Goal: Task Accomplishment & Management: Complete application form

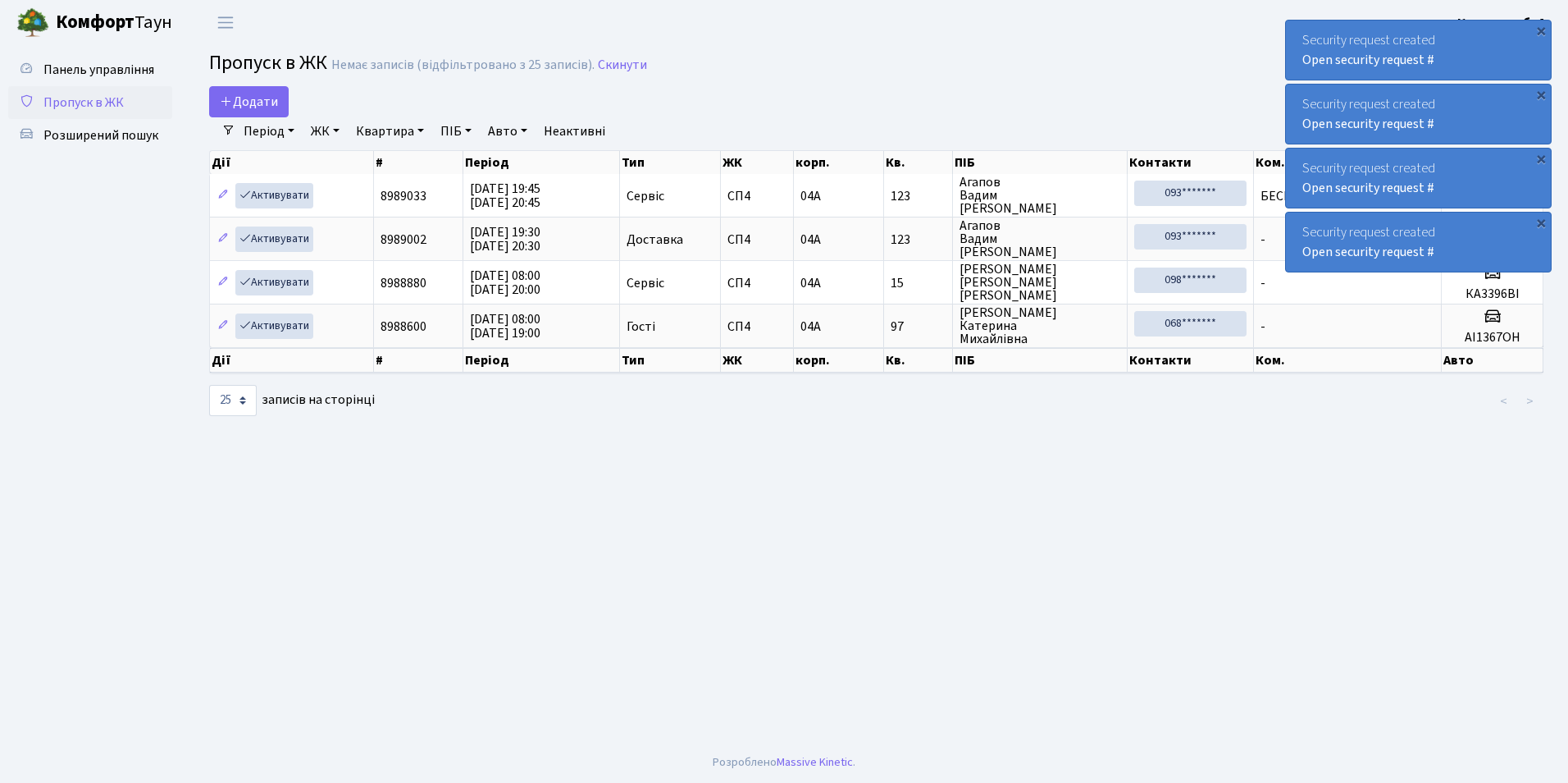
select select "25"
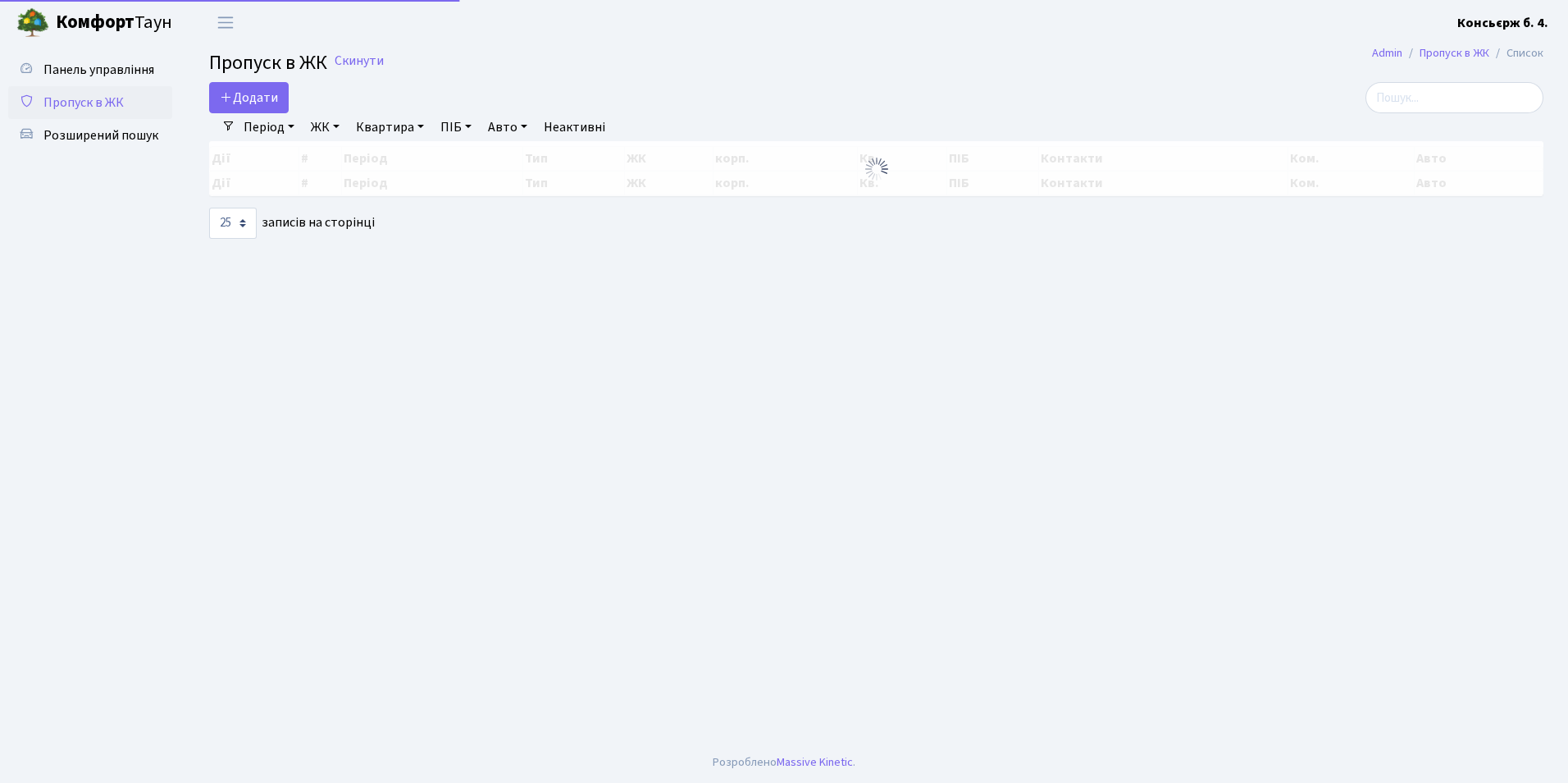
select select "25"
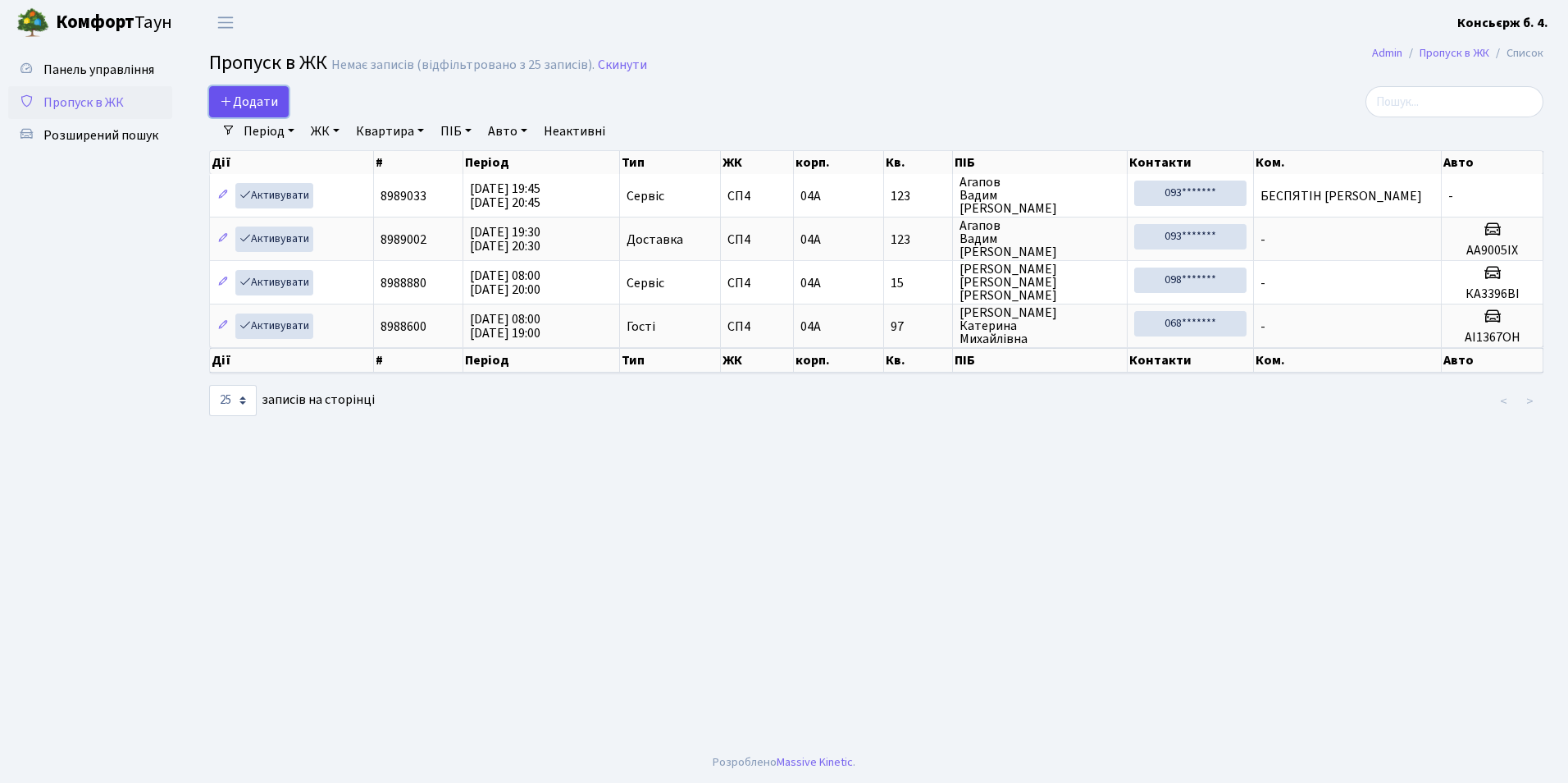
click at [279, 109] on link "Додати" at bounding box center [249, 102] width 80 height 31
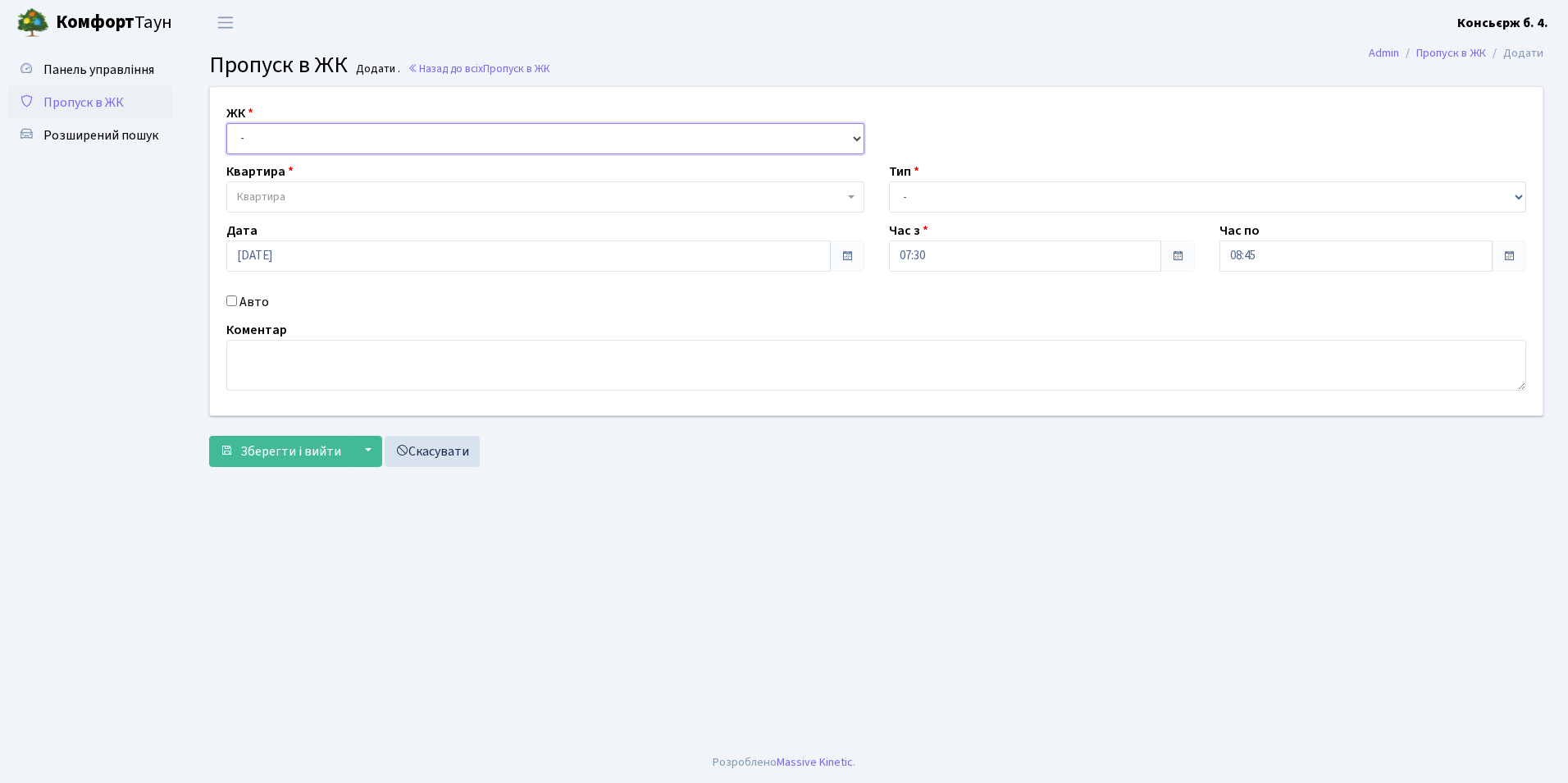
click at [278, 139] on select "- СП4, Столичне шосе, 5" at bounding box center [546, 139] width 638 height 31
select select "325"
click at [227, 123] on select "- СП4, Столичне шосе, 5" at bounding box center [546, 139] width 638 height 31
select select
click at [344, 138] on select "- СП4, Столичне шосе, 5" at bounding box center [546, 139] width 638 height 31
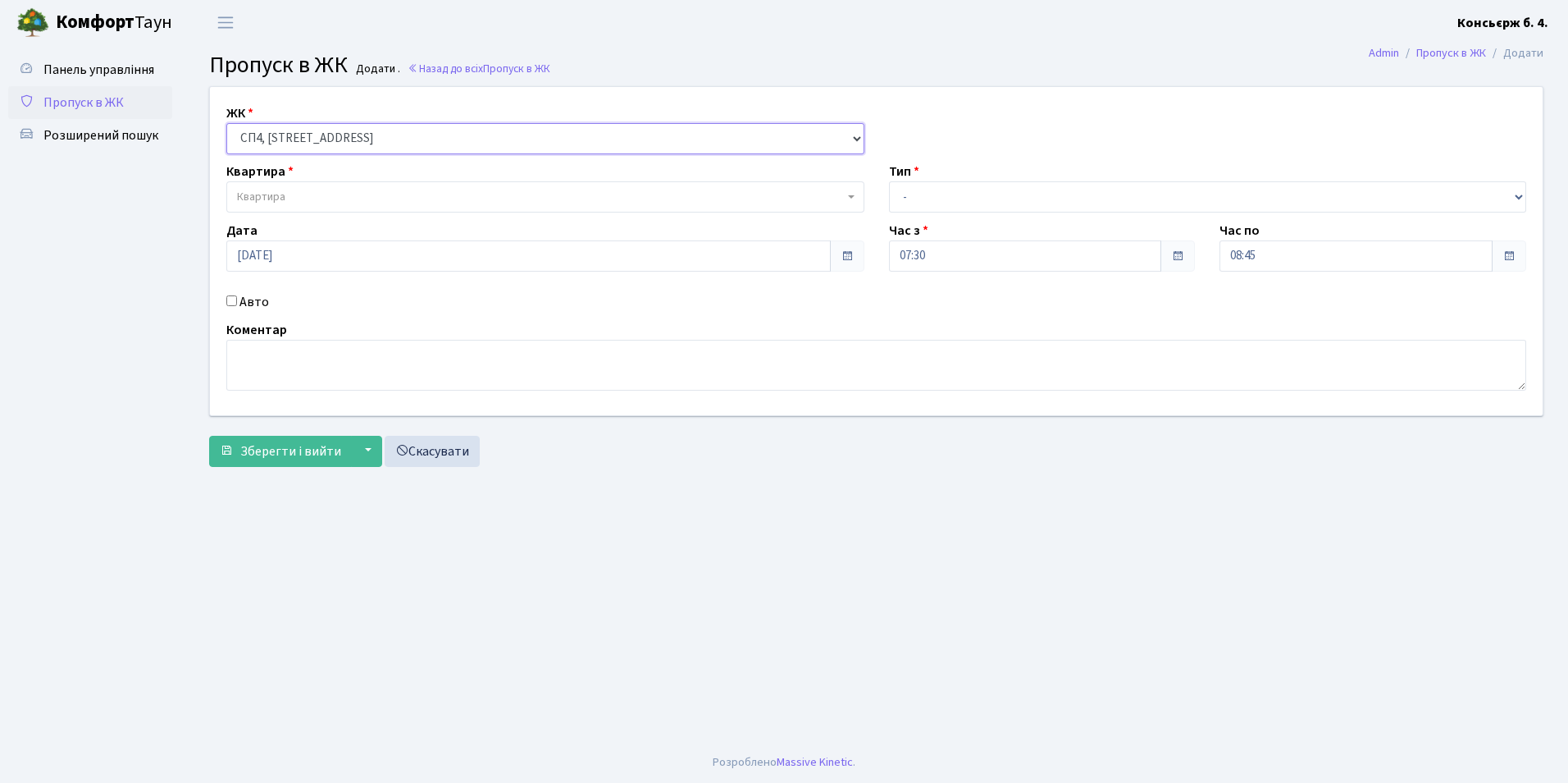
click at [227, 123] on select "- СП4, Столичне шосе, 5" at bounding box center [546, 139] width 638 height 31
click at [349, 198] on span "Квартира" at bounding box center [540, 197] width 607 height 16
click at [157, 176] on ul "Панель управління Пропуск в ЖК Розширений пошук" at bounding box center [90, 394] width 164 height 680
click at [369, 198] on span "Квартира" at bounding box center [540, 197] width 607 height 16
click at [236, 305] on input "Авто" at bounding box center [232, 301] width 11 height 11
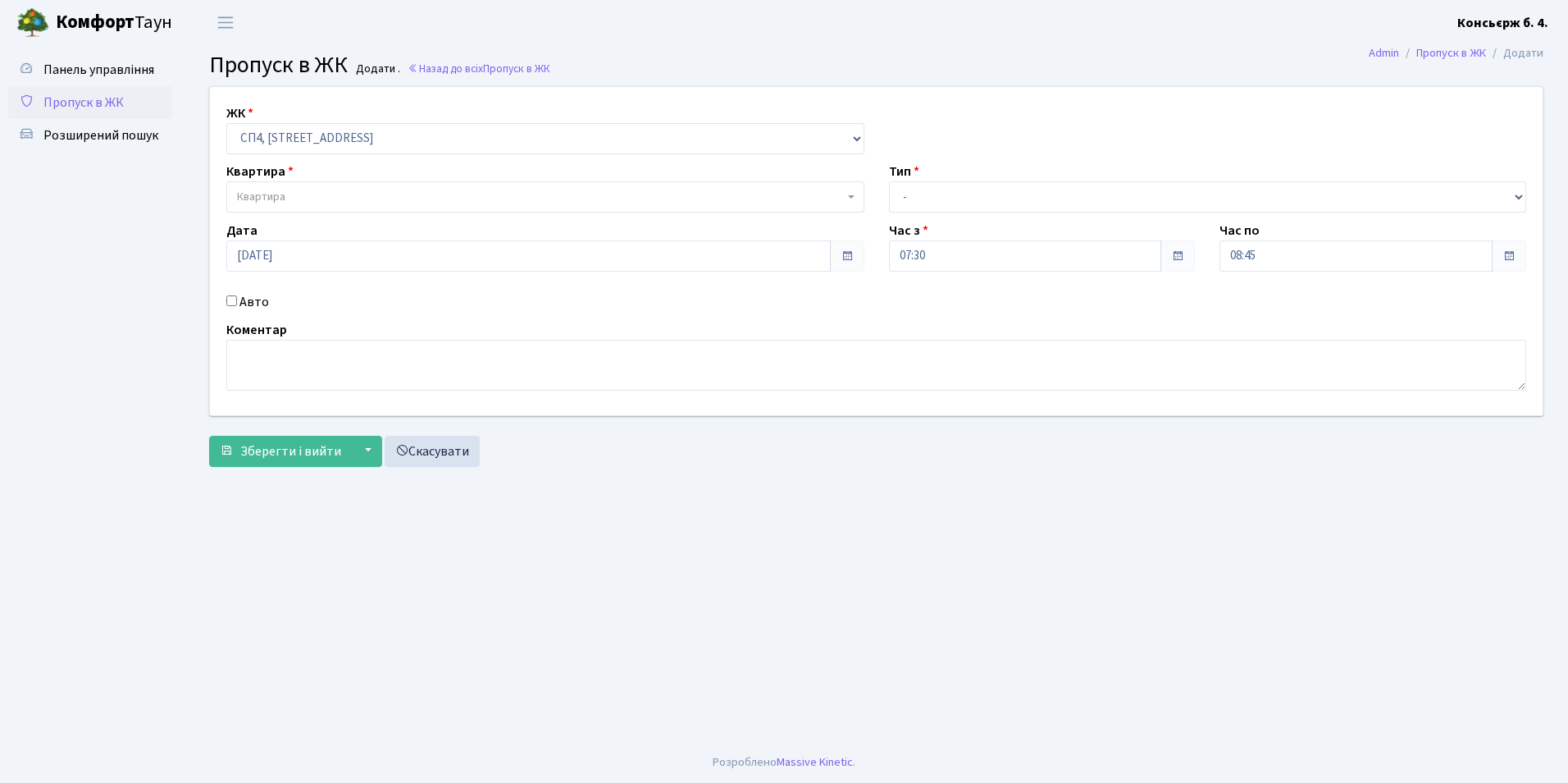
checkbox input "true"
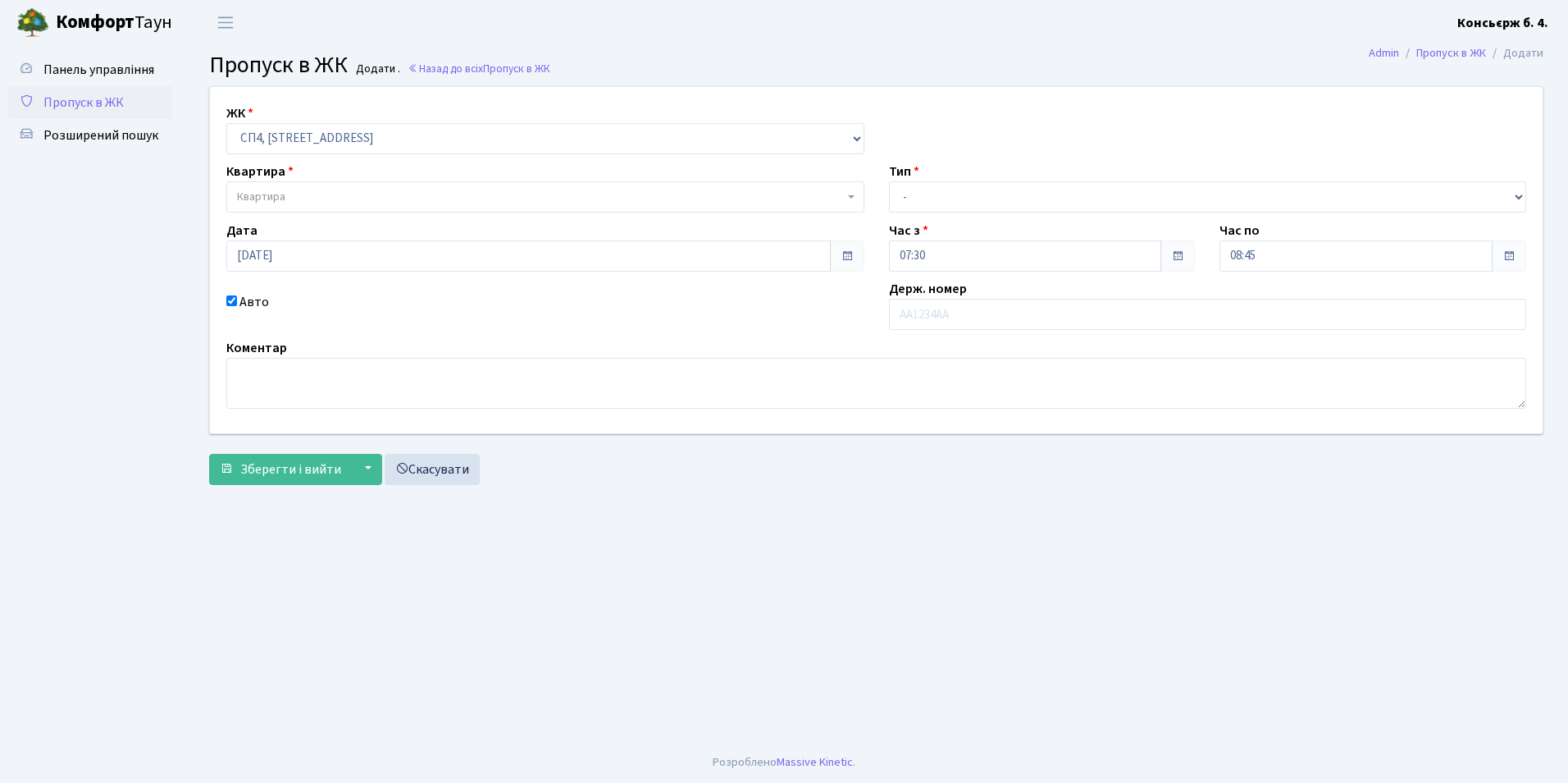
click at [278, 214] on div "ЖК - СП4, Столичне шосе, 5 Квартира Квартира Тип - Доставка Таксі Гості Сервіс …" at bounding box center [876, 260] width 1358 height 347
click at [282, 205] on span "Квартира" at bounding box center [260, 197] width 48 height 16
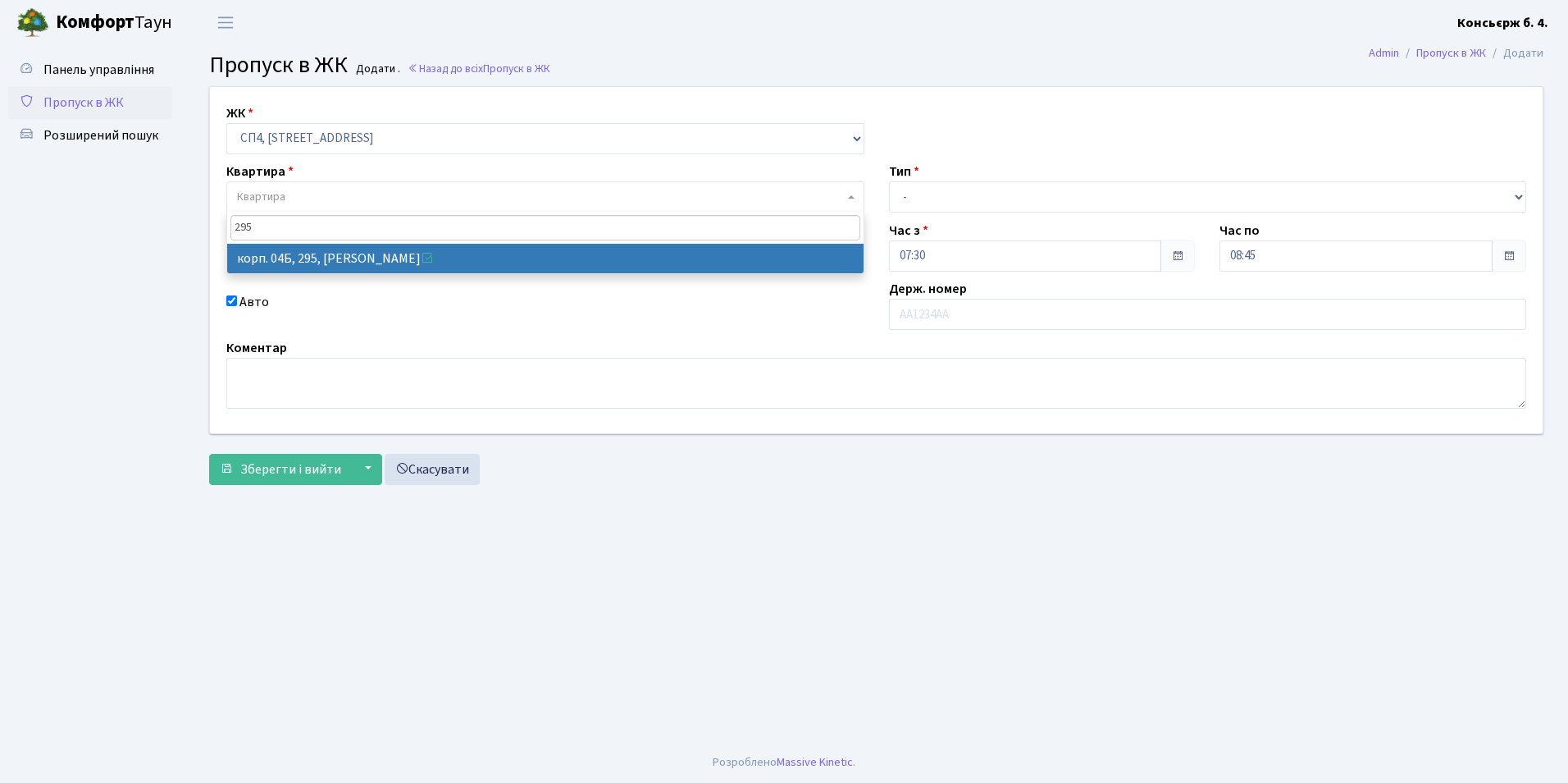
type input "295"
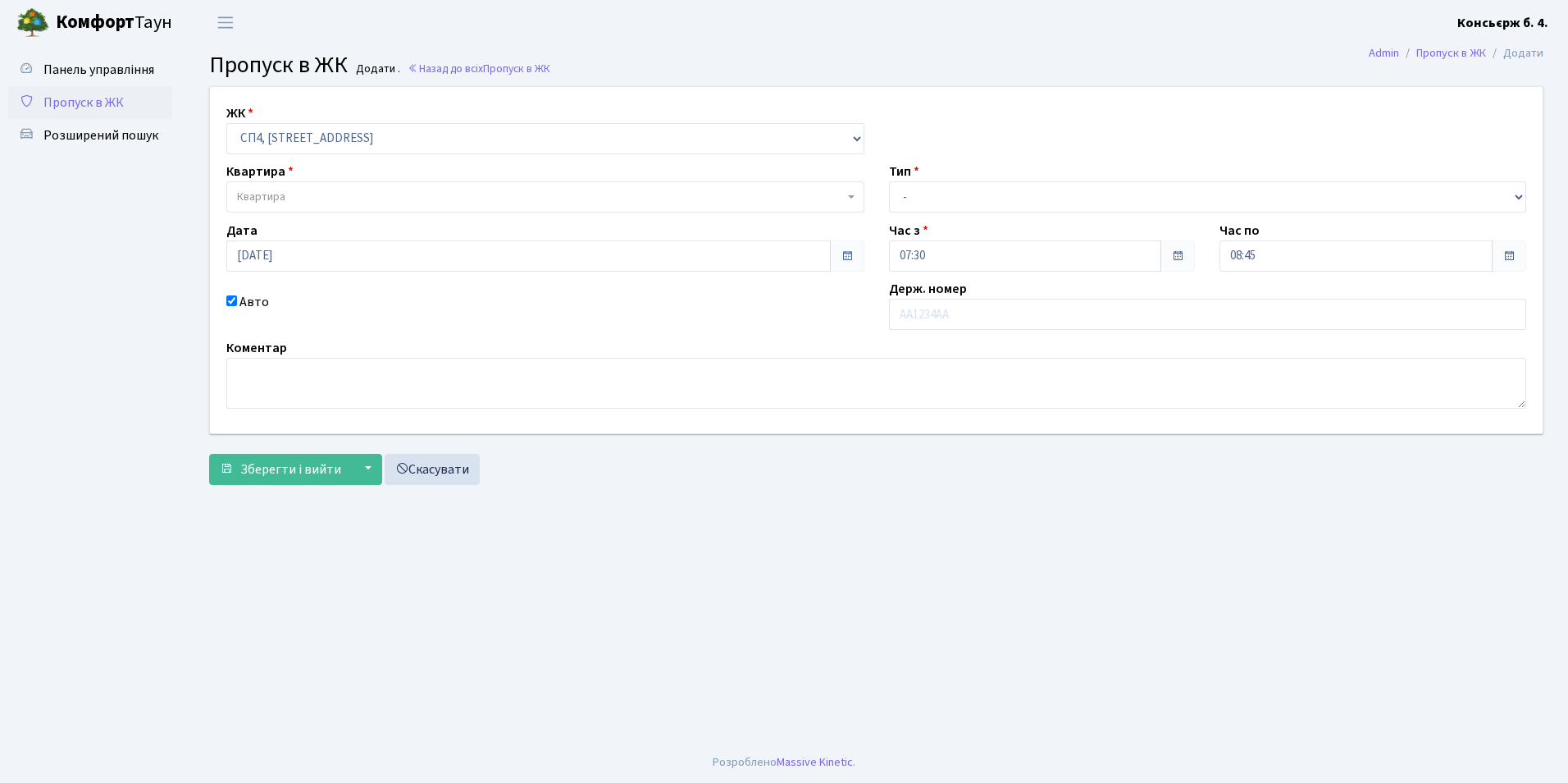
click at [322, 278] on div "ЖК - СП4, Столичне шосе, 5 Квартира Квартира Тип - Доставка Таксі Гості Сервіс …" at bounding box center [876, 260] width 1358 height 347
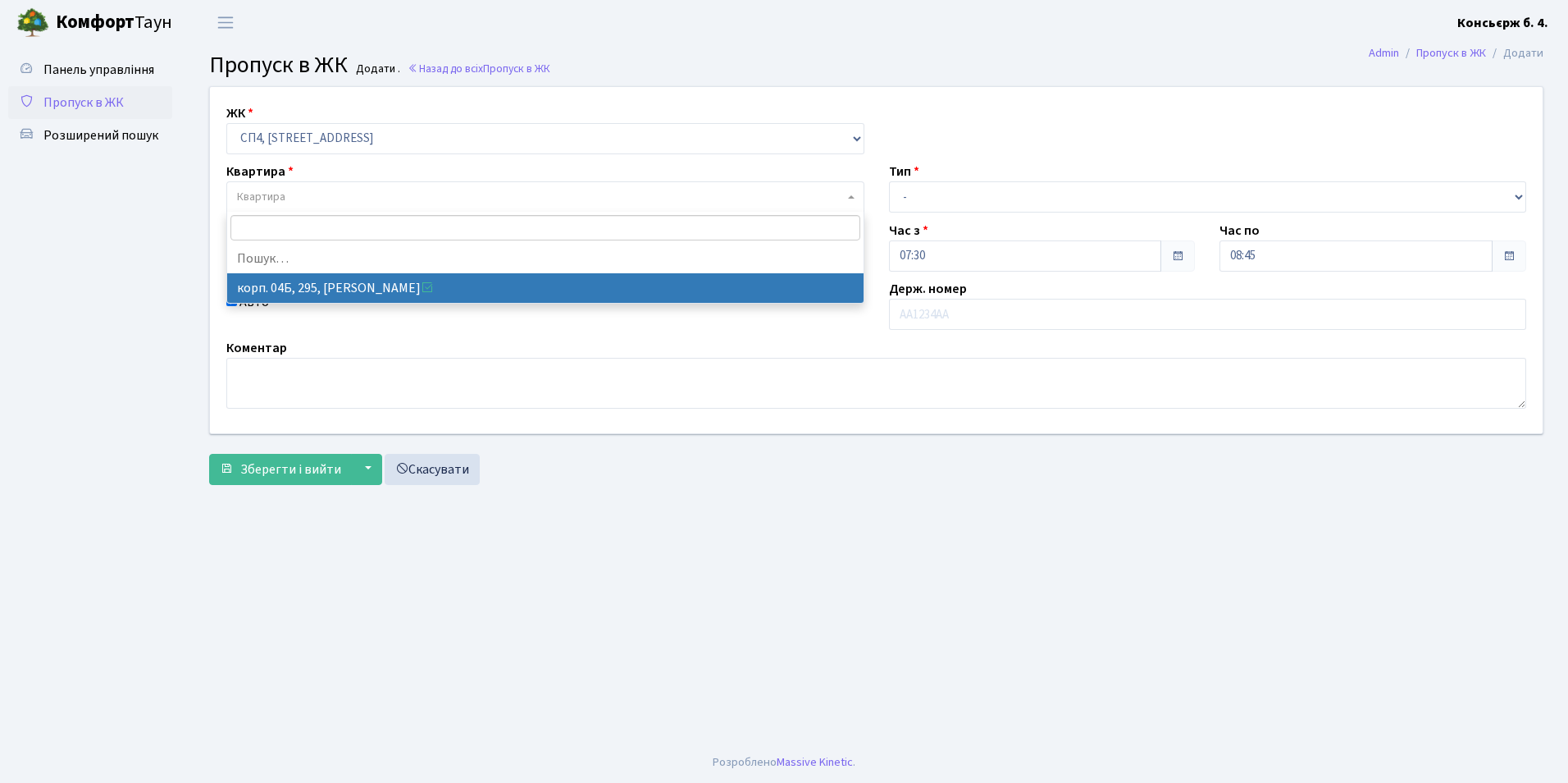
click at [305, 201] on span "Квартира" at bounding box center [540, 197] width 607 height 16
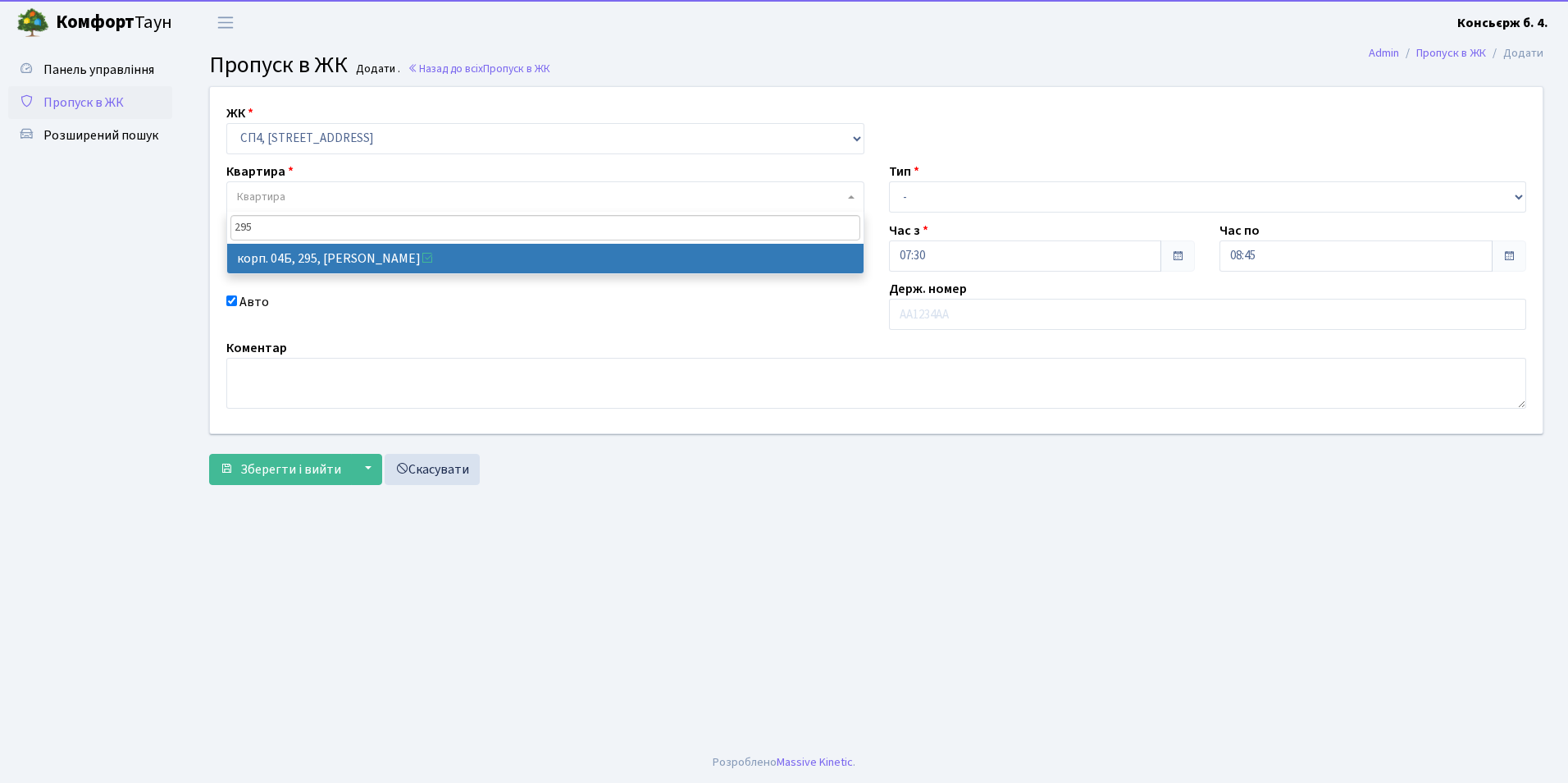
type input "295"
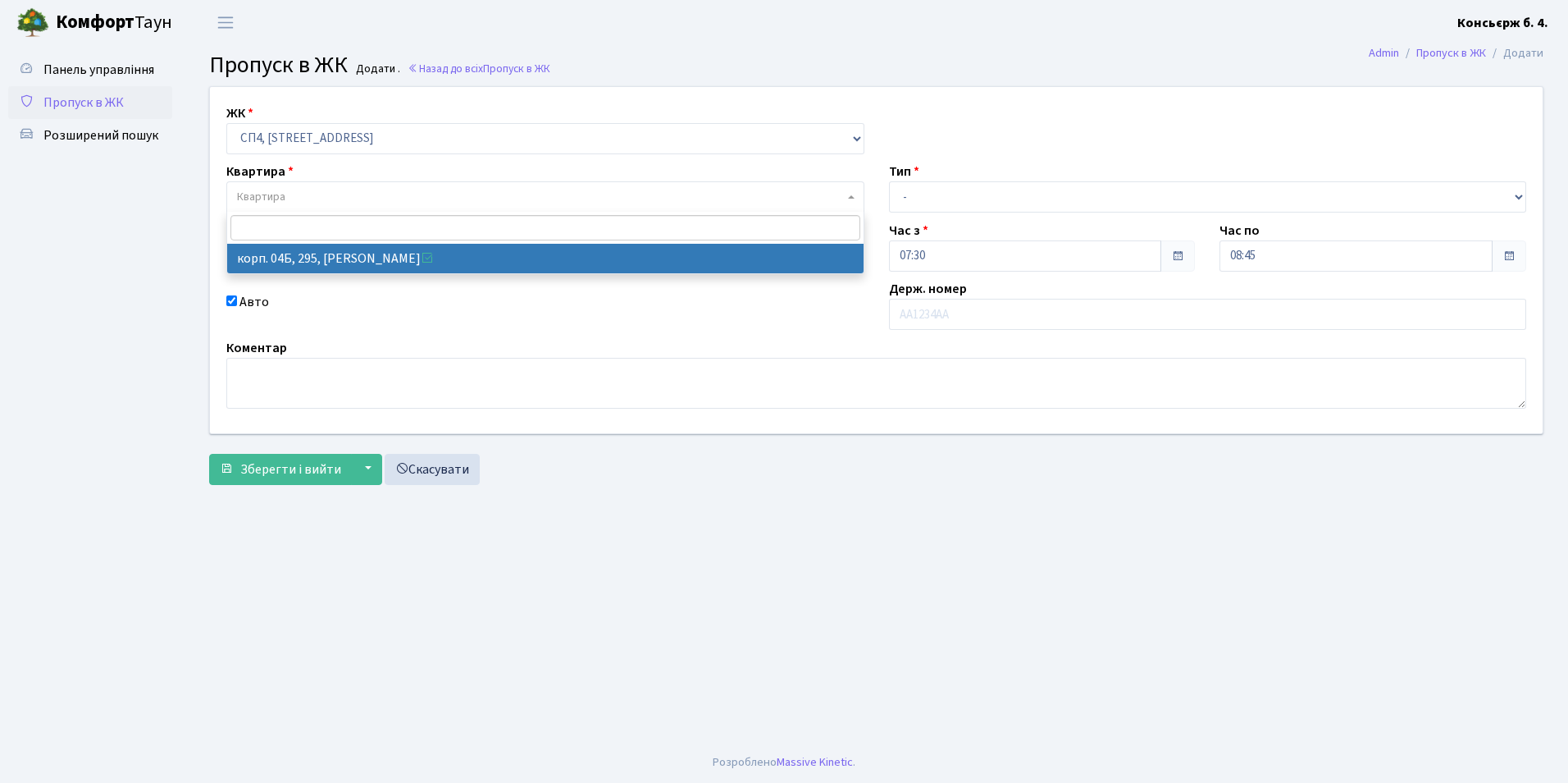
select select "21323"
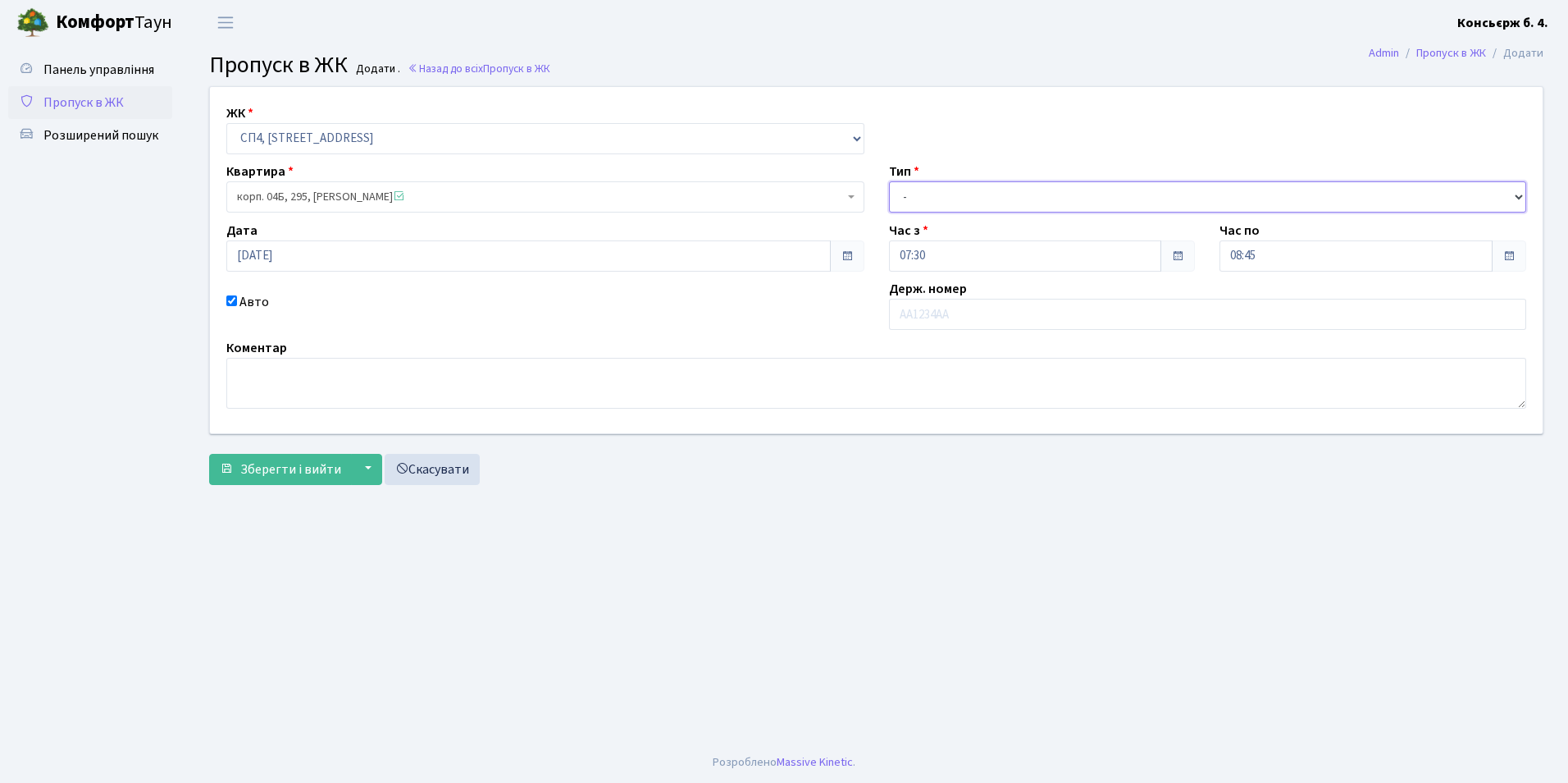
click at [1013, 201] on select "- Доставка Таксі Гості Сервіс" at bounding box center [1208, 197] width 638 height 31
select select "1"
click at [889, 181] on select "- Доставка Таксі Гості Сервіс" at bounding box center [1208, 197] width 638 height 31
click at [972, 320] on input "text" at bounding box center [1208, 314] width 638 height 31
type input "а"
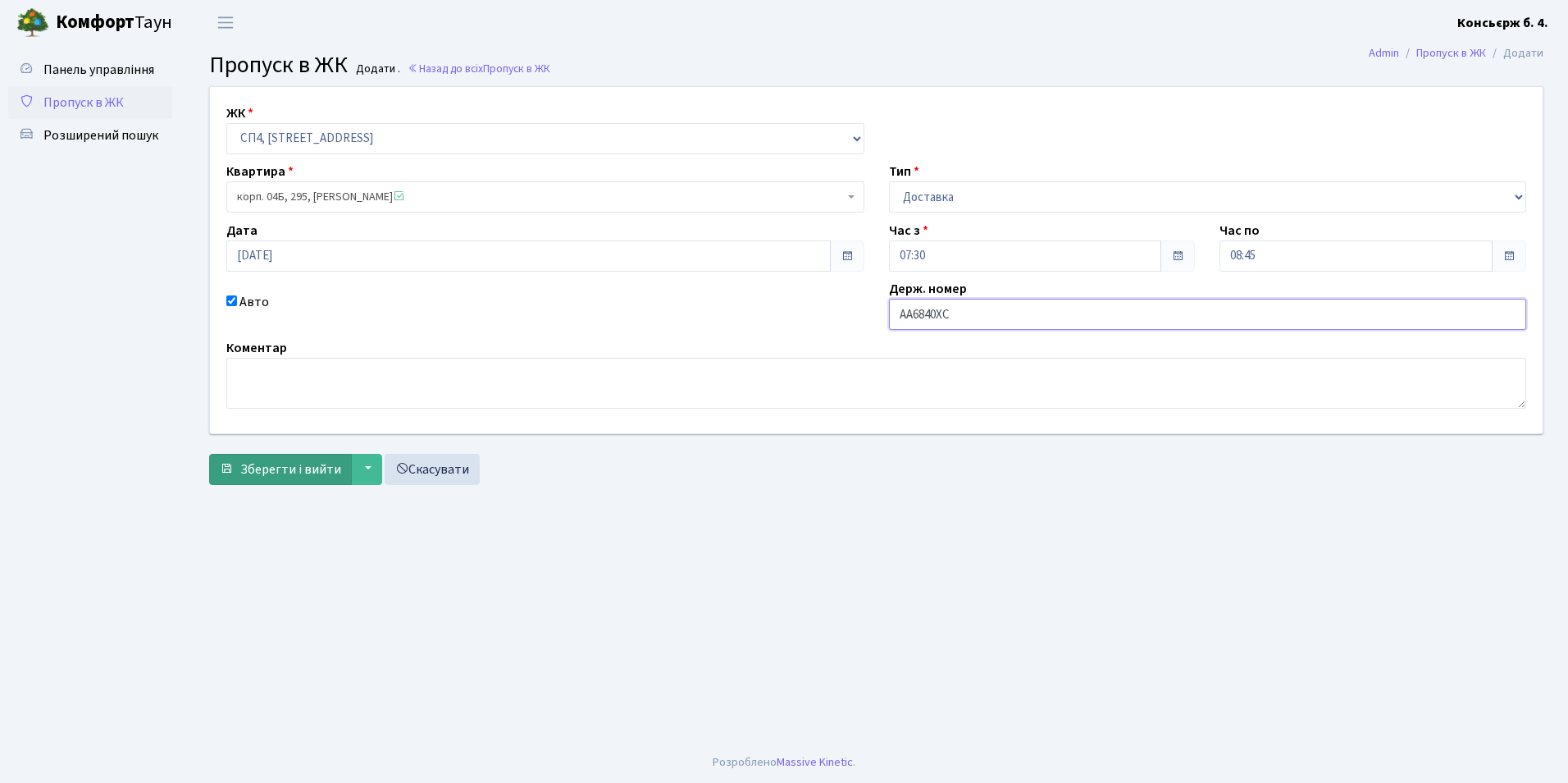
type input "АА6840ХС"
click at [270, 470] on span "Зберегти і вийти" at bounding box center [290, 469] width 101 height 18
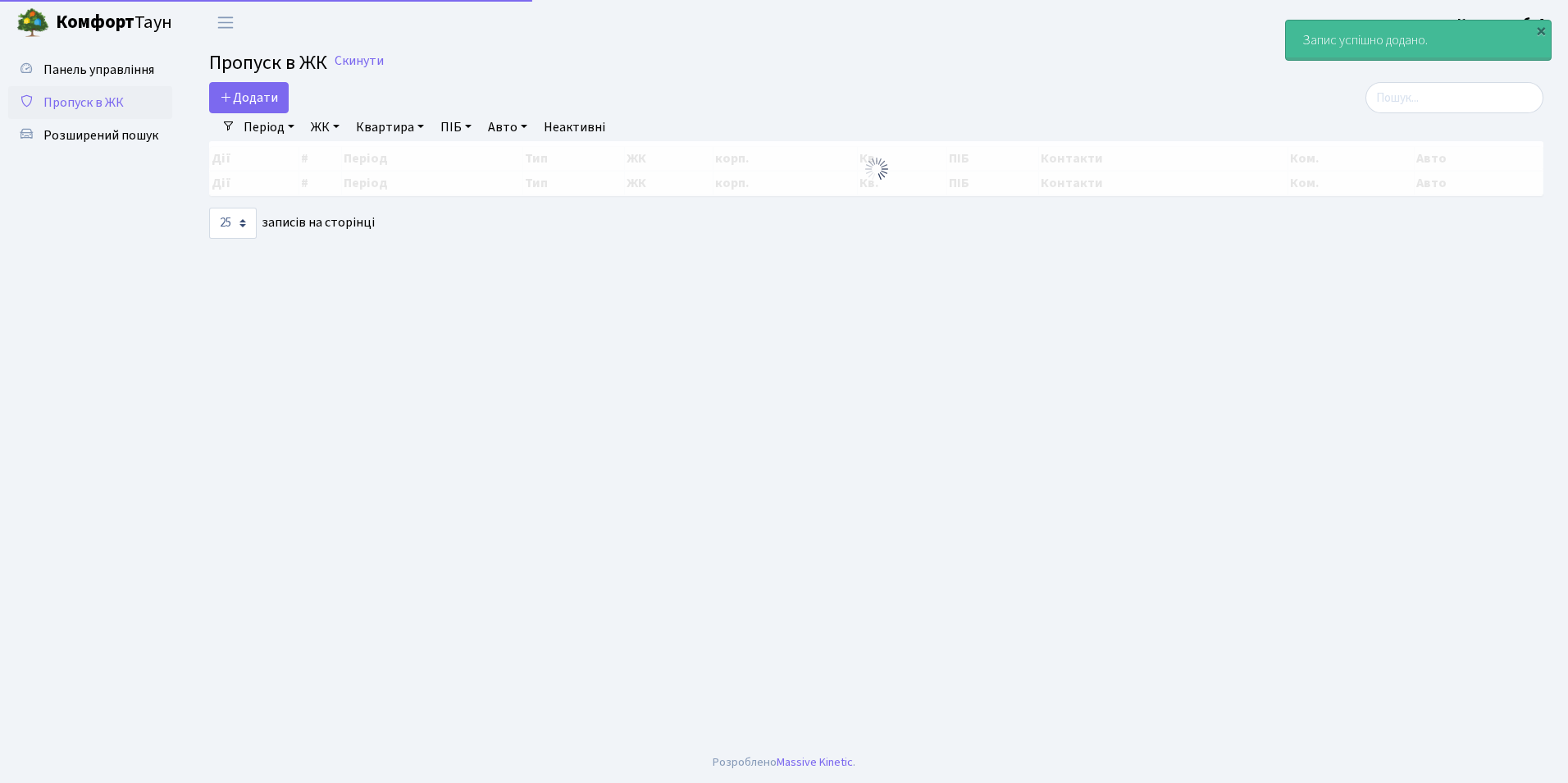
select select "25"
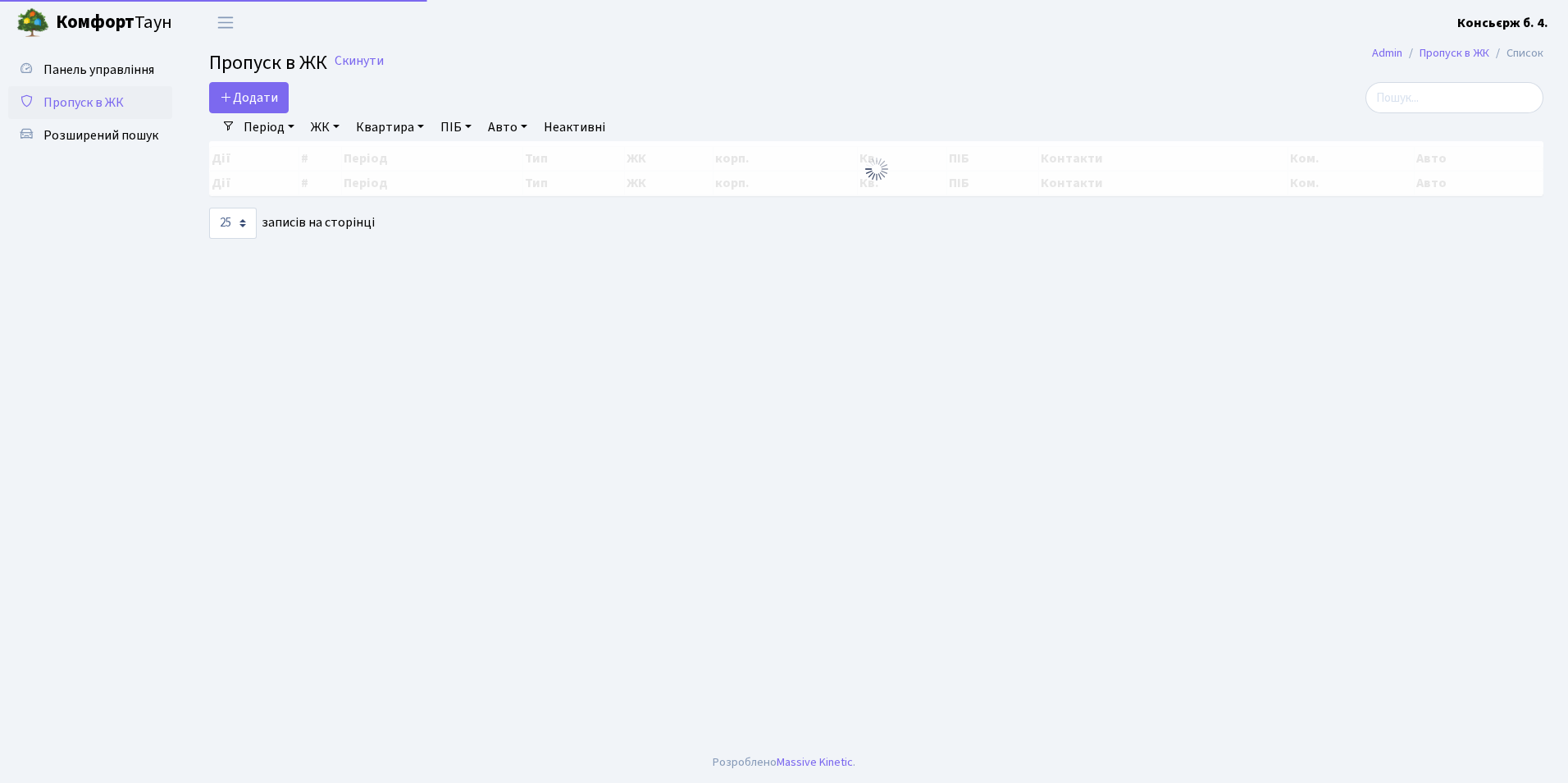
select select "25"
